Goal: Information Seeking & Learning: Find specific fact

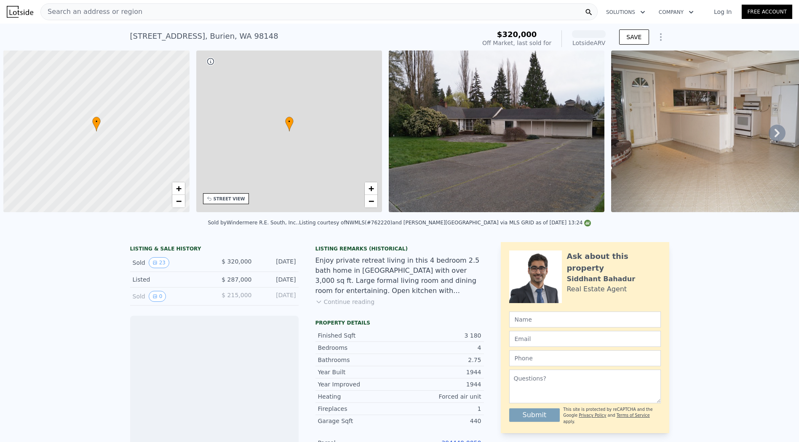
scroll to position [0, 3]
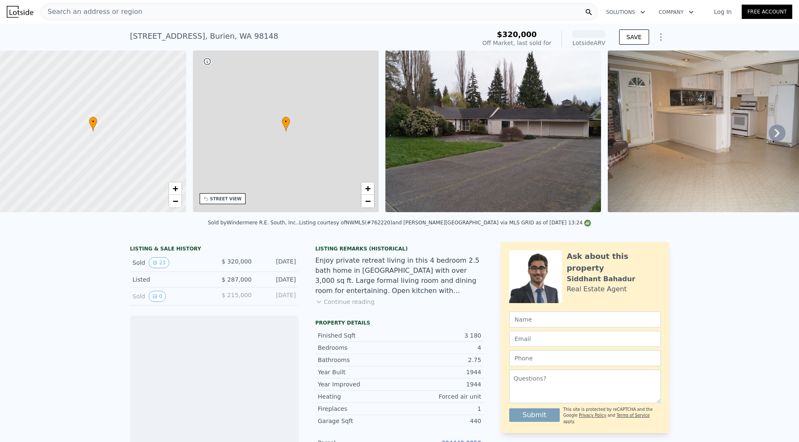
click at [231, 19] on div "Search an address or region" at bounding box center [318, 11] width 557 height 17
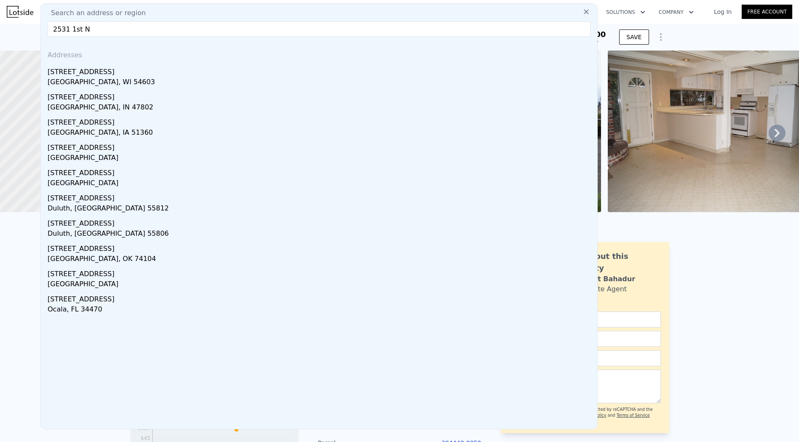
drag, startPoint x: 85, startPoint y: 28, endPoint x: 80, endPoint y: 34, distance: 7.2
click at [80, 34] on input "2531 1st N" at bounding box center [319, 28] width 543 height 15
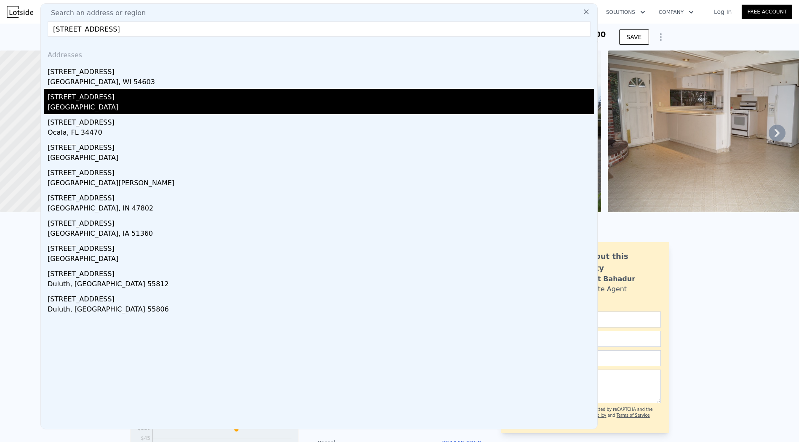
type input "2531 1st ave"
click at [110, 103] on div "Seattle, WA 98109" at bounding box center [321, 108] width 546 height 12
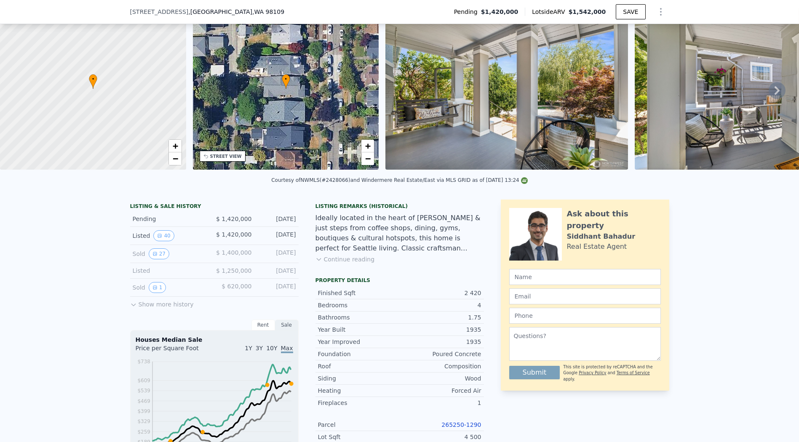
scroll to position [47, 0]
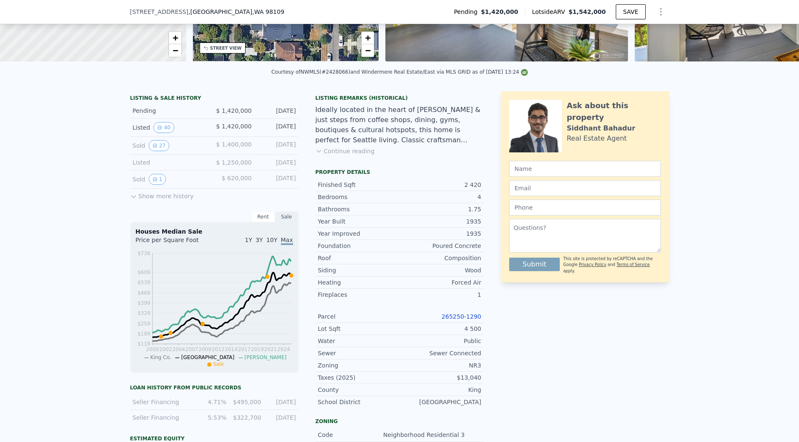
scroll to position [187, 0]
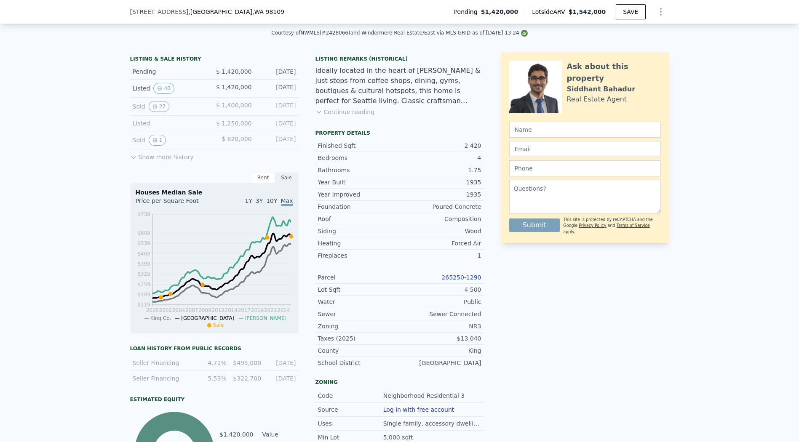
click at [453, 281] on link "265250-1290" at bounding box center [461, 277] width 40 height 7
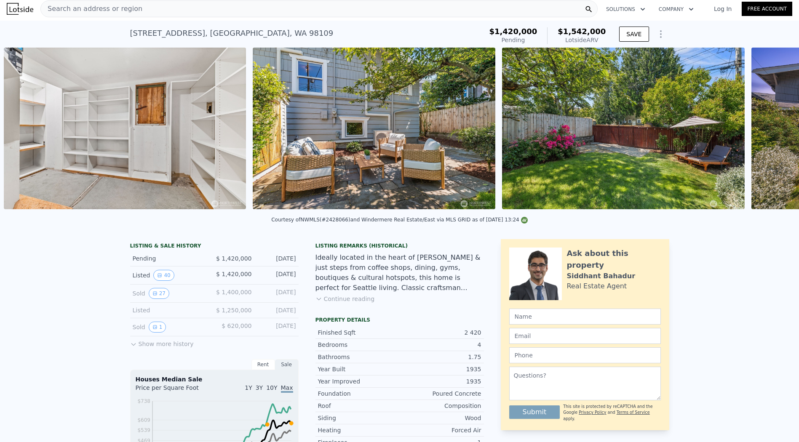
scroll to position [0, 5339]
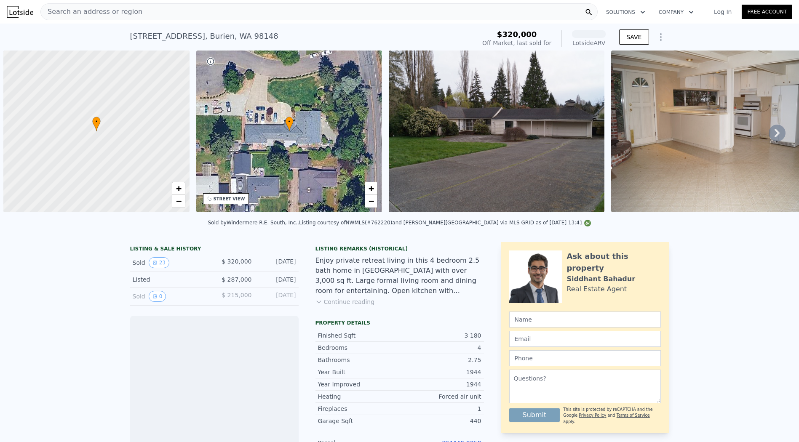
scroll to position [0, 3]
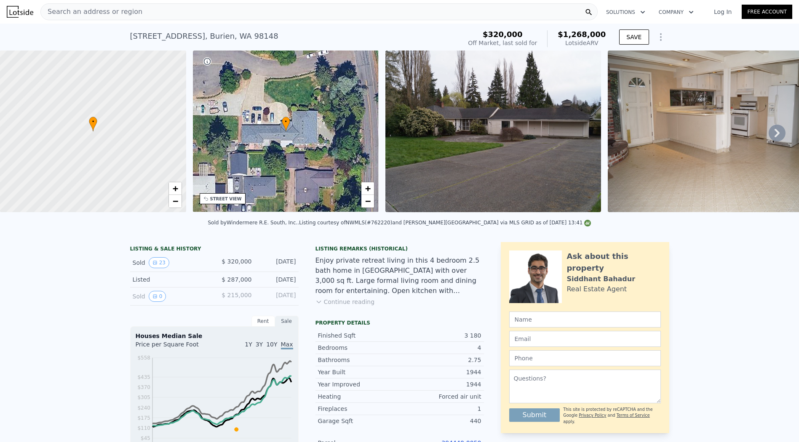
click at [171, 13] on div "Search an address or region" at bounding box center [318, 11] width 557 height 17
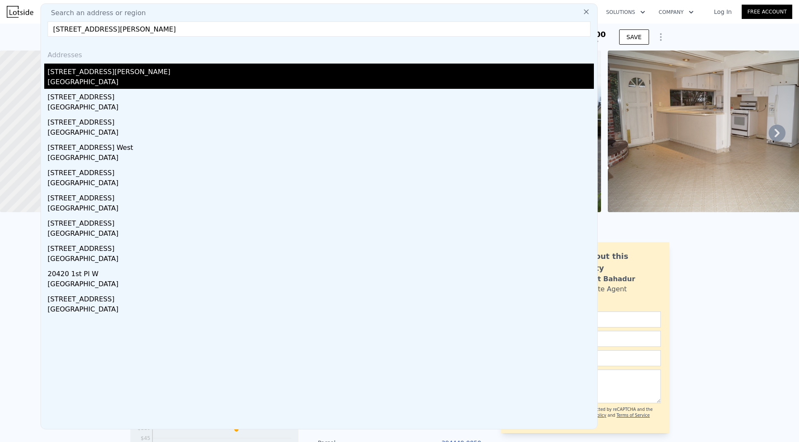
type input "[STREET_ADDRESS][PERSON_NAME]"
click at [129, 77] on div "[GEOGRAPHIC_DATA]" at bounding box center [321, 83] width 546 height 12
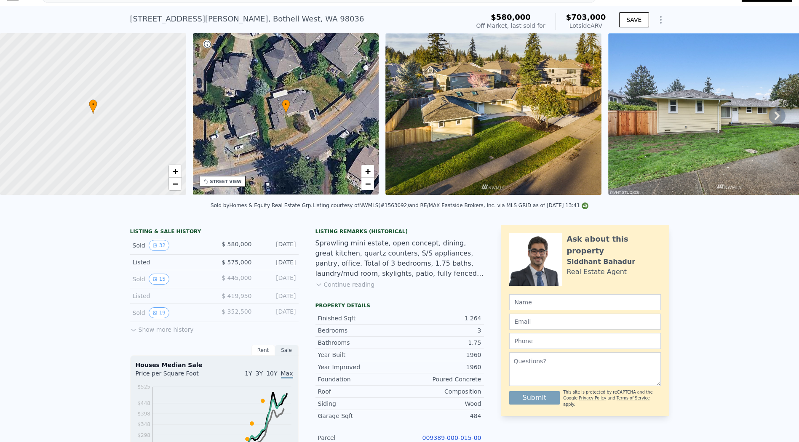
scroll to position [137, 0]
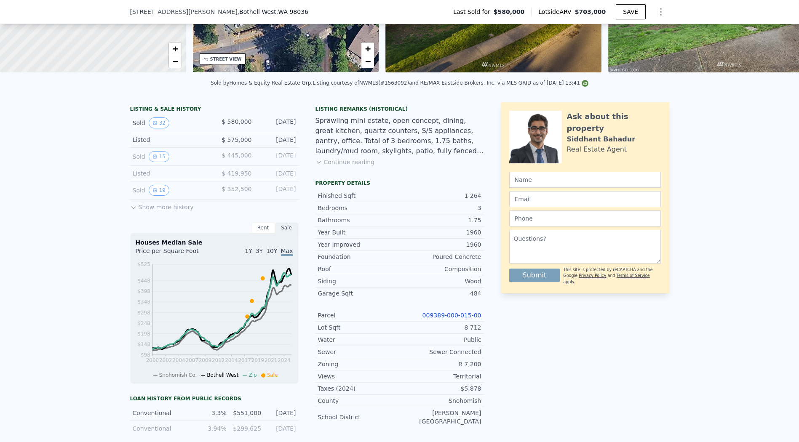
click at [440, 319] on link "009389-000-015-00" at bounding box center [451, 315] width 59 height 7
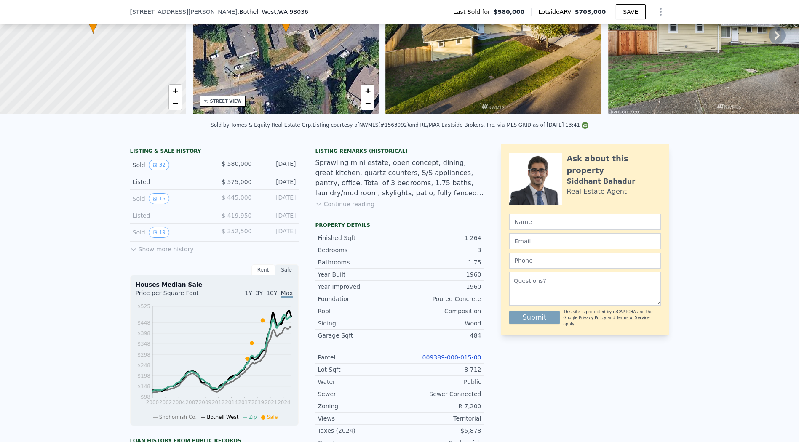
scroll to position [3, 0]
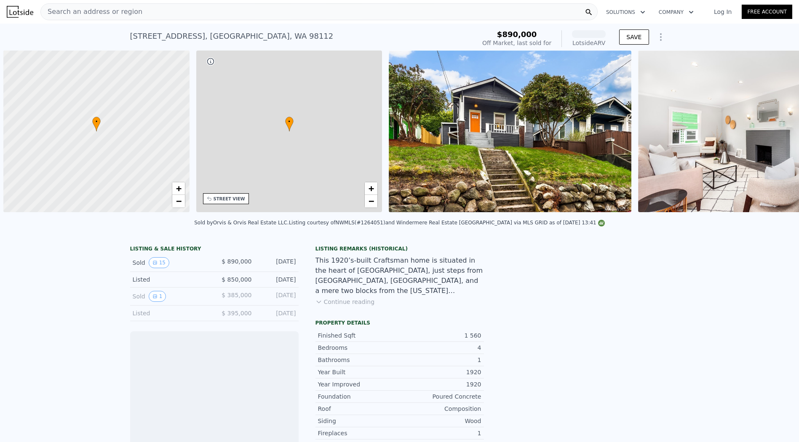
scroll to position [0, 3]
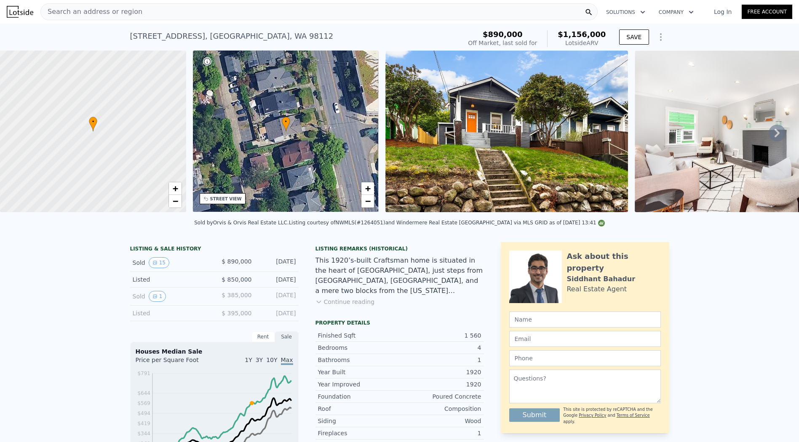
click at [421, 15] on div "Search an address or region" at bounding box center [318, 11] width 557 height 17
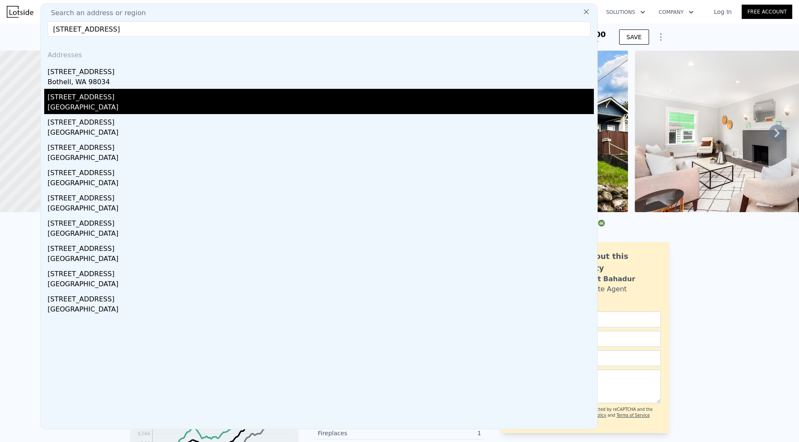
type input "14318 102nd Ave NE, Kirkland, WA 98034"
click at [163, 96] on div "14318 113th Ave NE" at bounding box center [321, 95] width 546 height 13
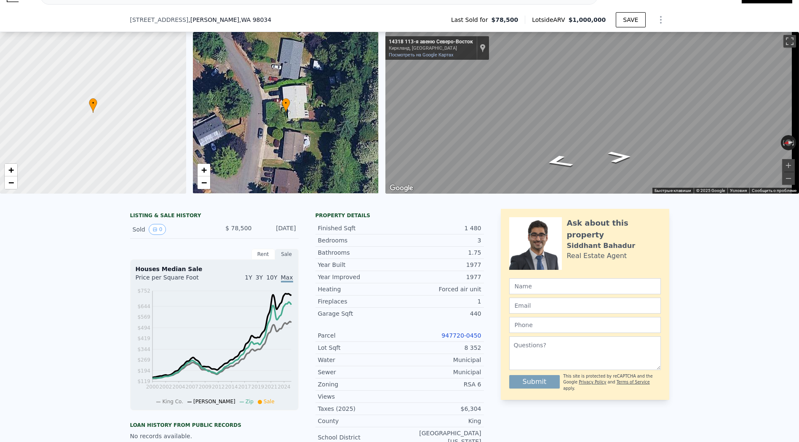
scroll to position [90, 0]
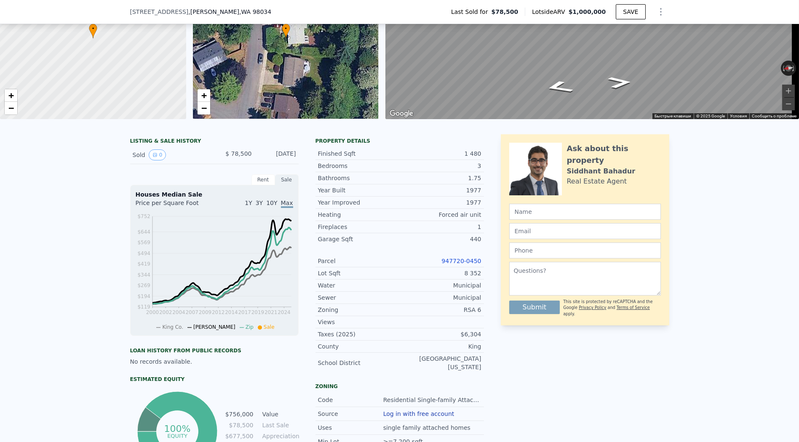
click at [462, 264] on link "947720-0450" at bounding box center [461, 261] width 40 height 7
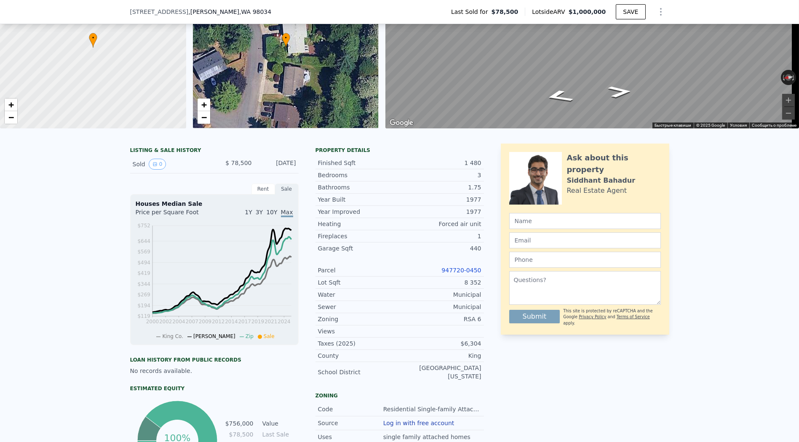
scroll to position [3, 0]
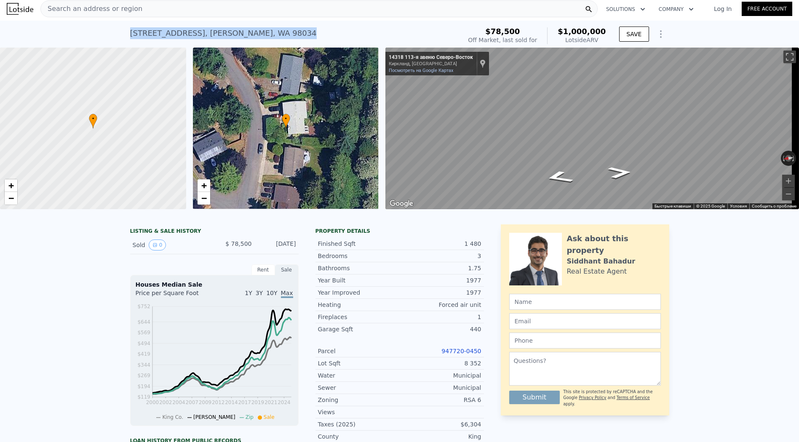
drag, startPoint x: 181, startPoint y: 31, endPoint x: 267, endPoint y: 34, distance: 86.8
click at [267, 34] on div "14318 113th Ave NE , Kirkland , WA 98034 Sold Dec 1986 for $78,500 (~ARV $1m )" at bounding box center [294, 36] width 328 height 24
copy div "14318 113th Ave NE , Kirkland , WA 98034"
click at [558, 178] on icon "На север, 113-я авеню Северо-Восток" at bounding box center [558, 177] width 53 height 19
click at [611, 171] on icon "На юг, 113-я авеню Северо-Восток" at bounding box center [618, 170] width 53 height 19
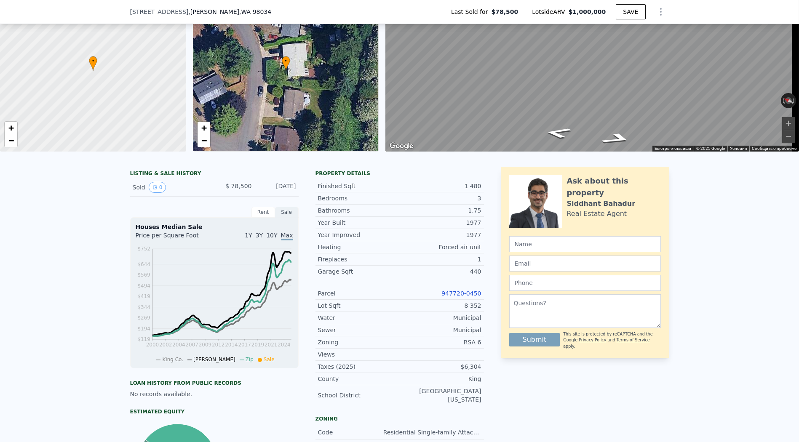
scroll to position [56, 0]
